Goal: Transaction & Acquisition: Purchase product/service

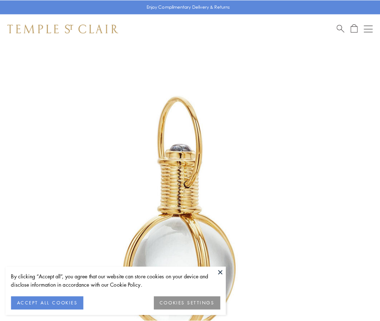
scroll to position [189, 0]
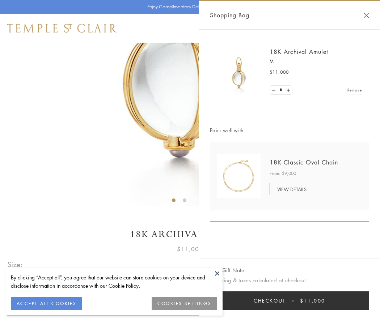
click at [289, 301] on button "Checkout $11,000" at bounding box center [289, 301] width 159 height 19
